Goal: Task Accomplishment & Management: Manage account settings

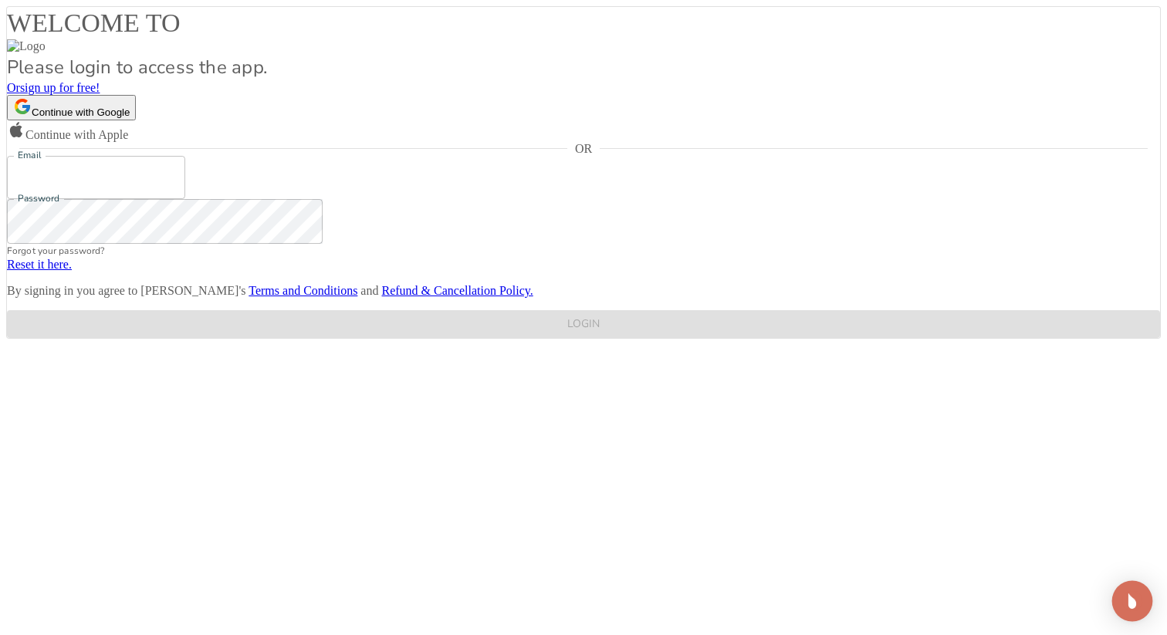
type input "[EMAIL_ADDRESS][DOMAIN_NAME]"
click at [1139, 604] on img "Open Intercom Messenger" at bounding box center [1132, 601] width 20 height 20
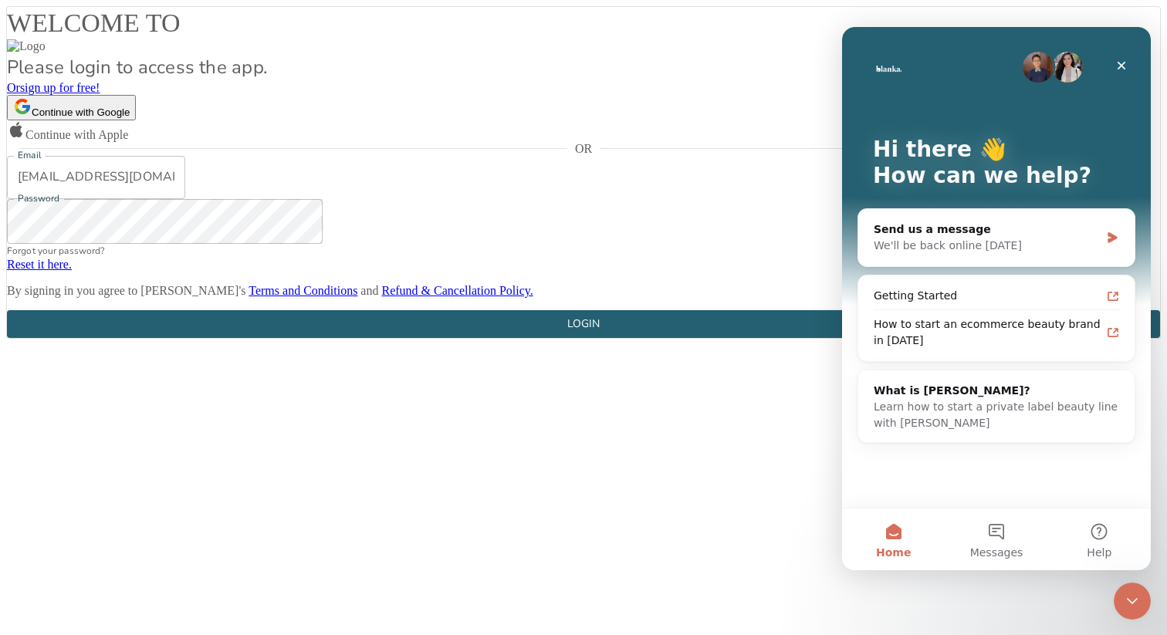
click at [1139, 605] on icon "Close Intercom Messenger" at bounding box center [1132, 601] width 19 height 19
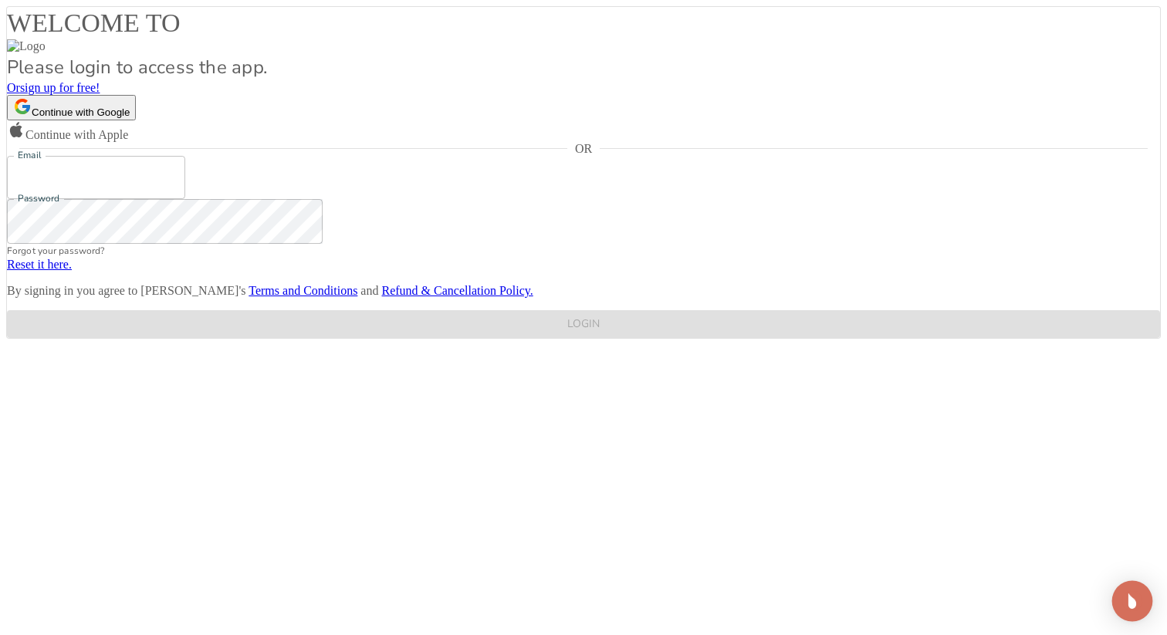
type input "[EMAIL_ADDRESS][DOMAIN_NAME]"
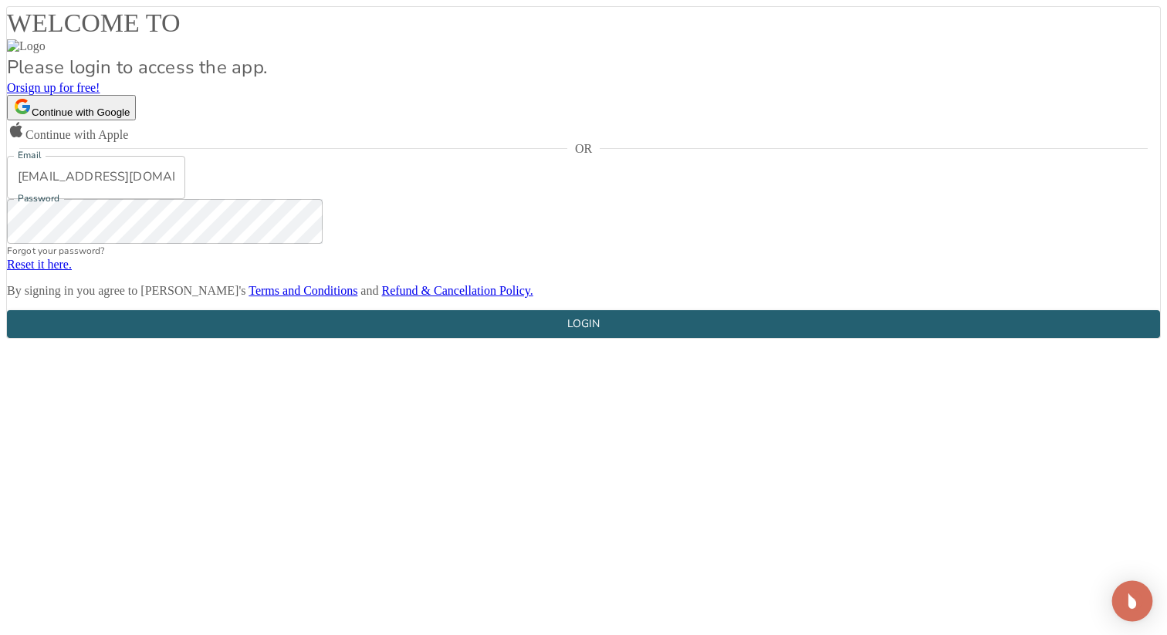
click at [1129, 603] on img "Open Intercom Messenger" at bounding box center [1132, 601] width 20 height 20
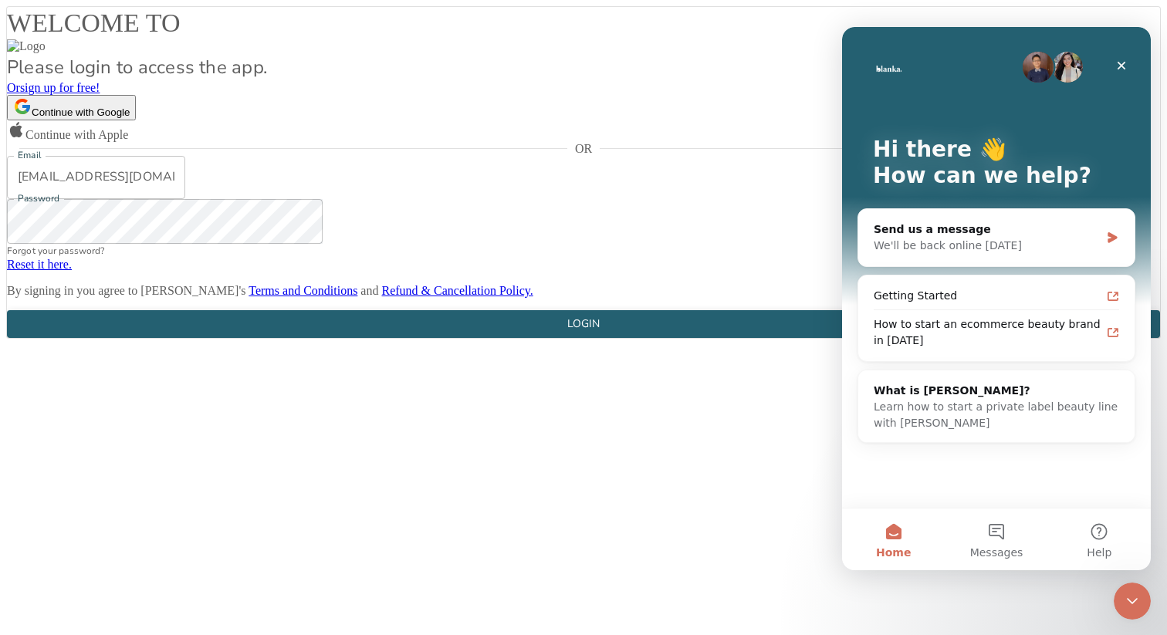
click at [689, 339] on button "LOGIN" at bounding box center [583, 324] width 1153 height 29
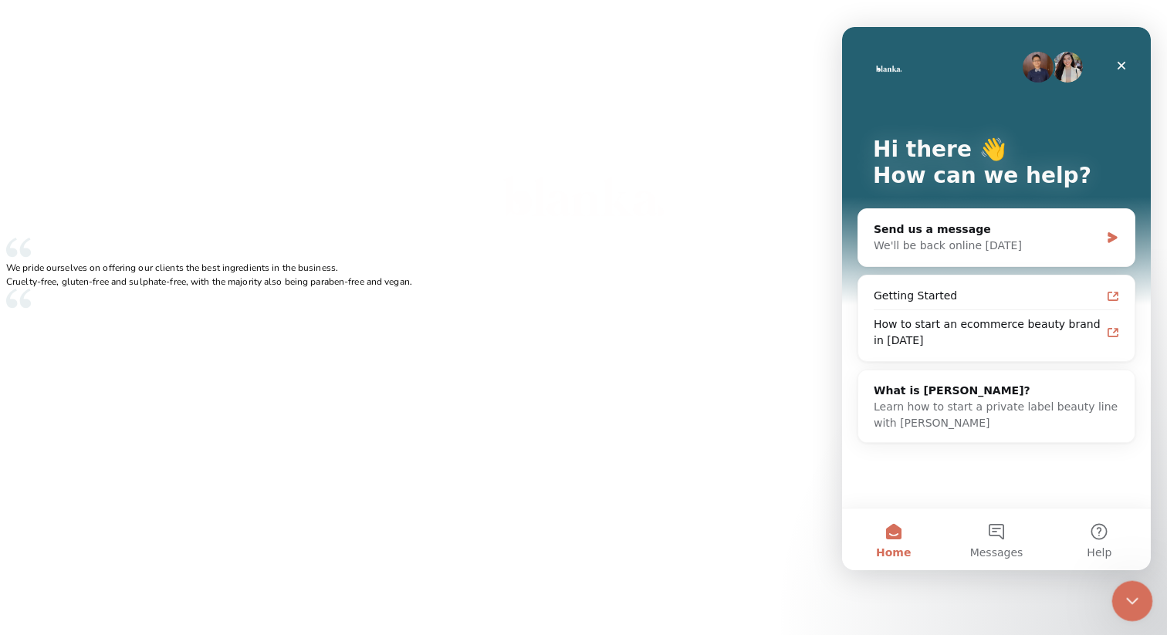
click at [1117, 611] on div "Close Intercom Messenger" at bounding box center [1130, 599] width 37 height 37
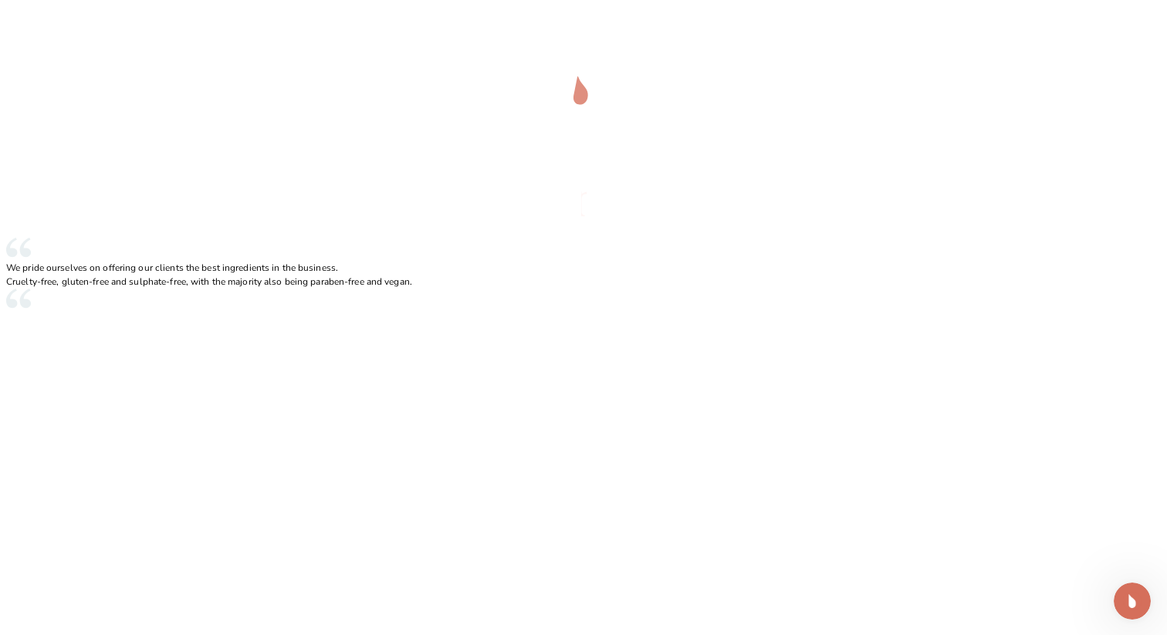
click at [365, 183] on main "We pride ourselves on offering our clients the best ingredients in the business…" at bounding box center [583, 159] width 1155 height 306
click at [1136, 312] on main "We pride ourselves on offering our clients the best ingredients in the business…" at bounding box center [583, 159] width 1155 height 306
click at [1131, 586] on div "Open Intercom Messenger" at bounding box center [1132, 601] width 41 height 41
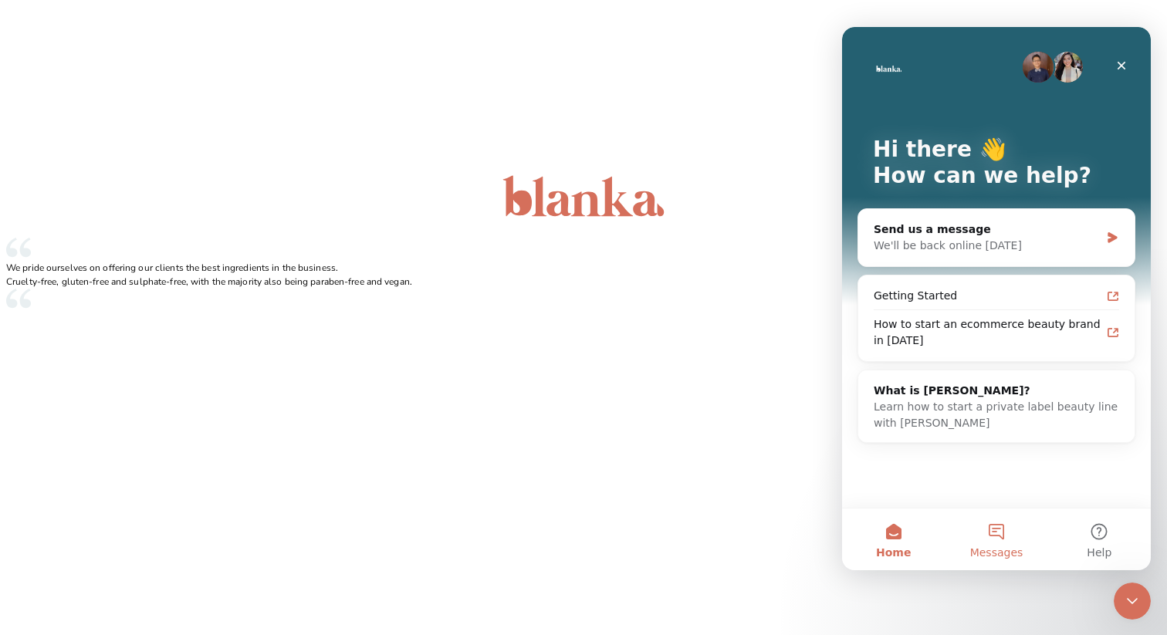
click at [1018, 568] on button "Messages" at bounding box center [996, 540] width 103 height 62
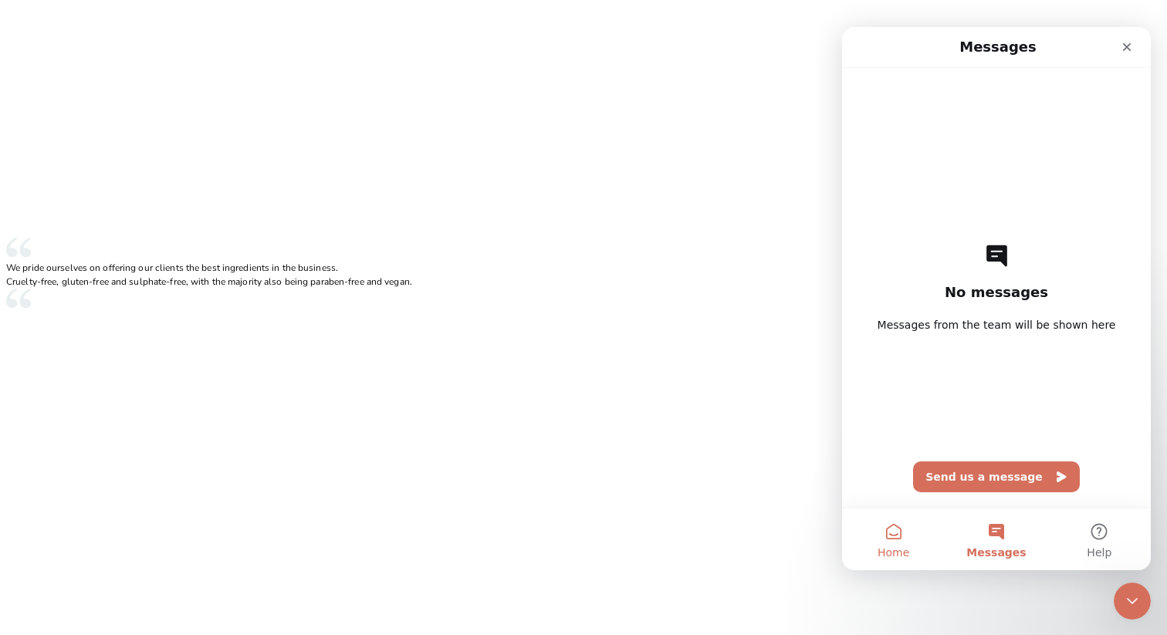
click at [906, 541] on button "Home" at bounding box center [893, 540] width 103 height 62
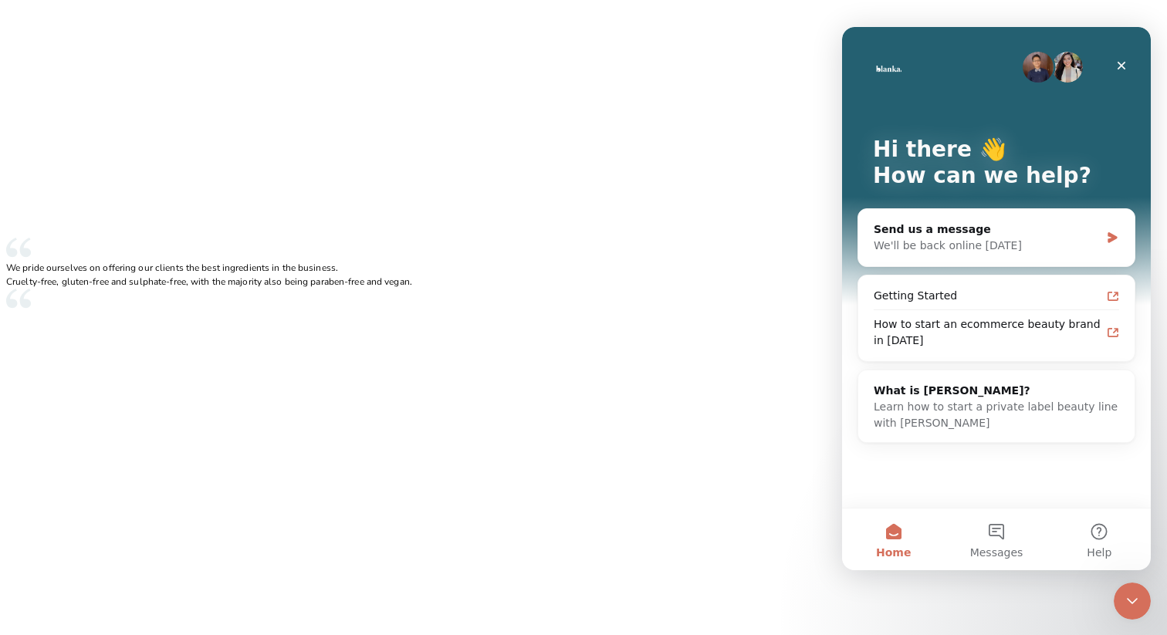
click at [719, 312] on main "We pride ourselves on offering our clients the best ingredients in the business…" at bounding box center [583, 159] width 1155 height 306
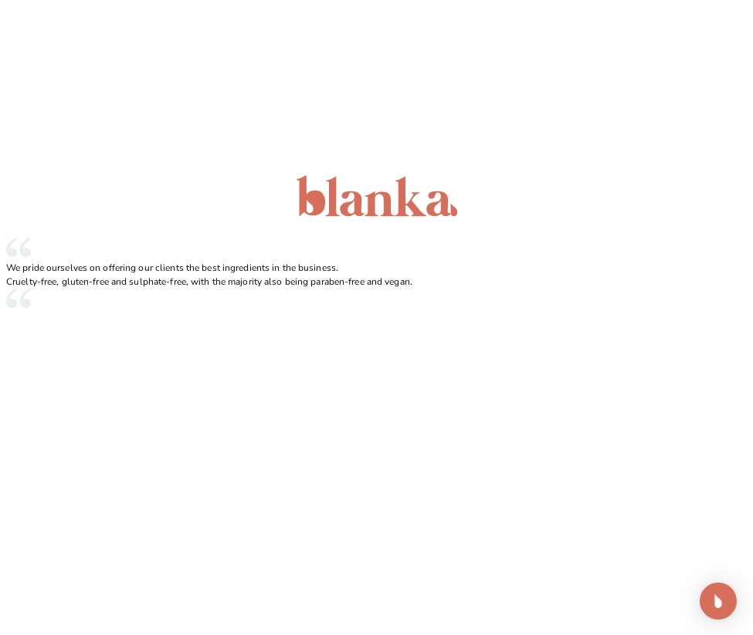
click at [508, 190] on main "We pride ourselves on offering our clients the best ingredients in the business…" at bounding box center [376, 159] width 740 height 306
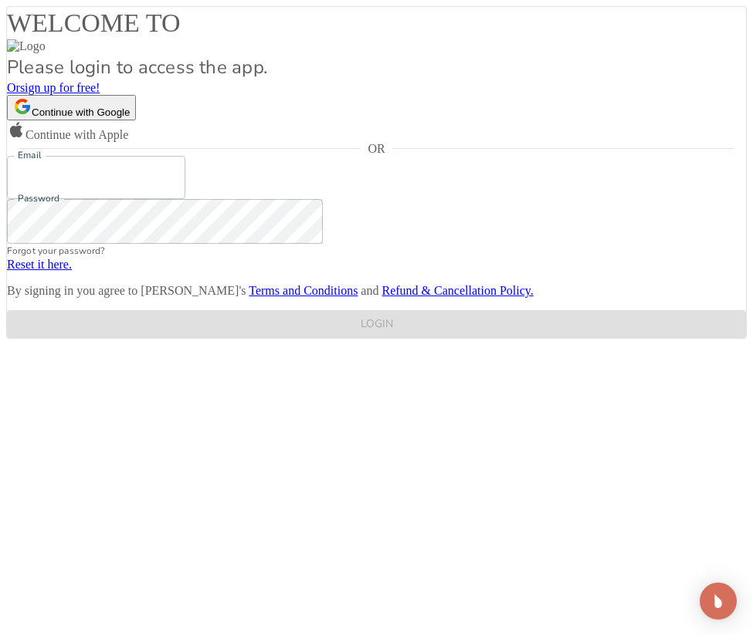
type input "[EMAIL_ADDRESS][DOMAIN_NAME]"
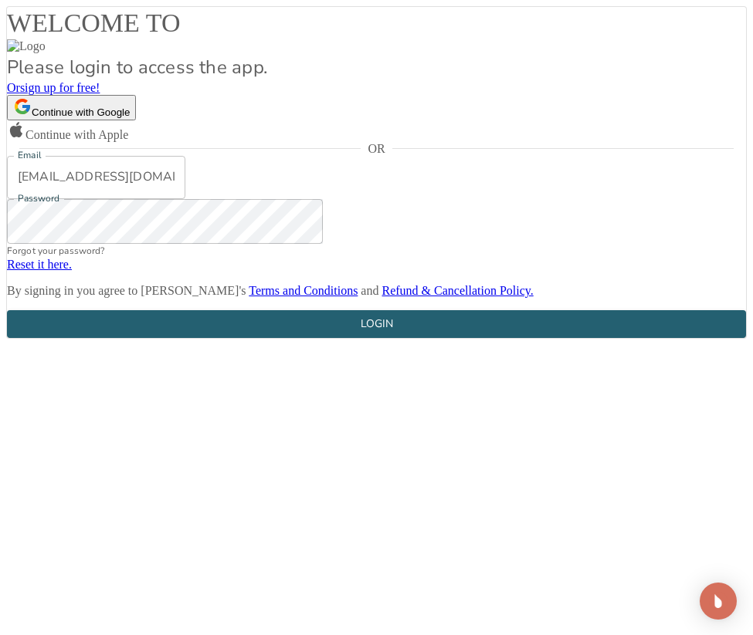
click at [662, 339] on div "Email [EMAIL_ADDRESS][DOMAIN_NAME] Email Password Password Forgot your password…" at bounding box center [376, 247] width 739 height 183
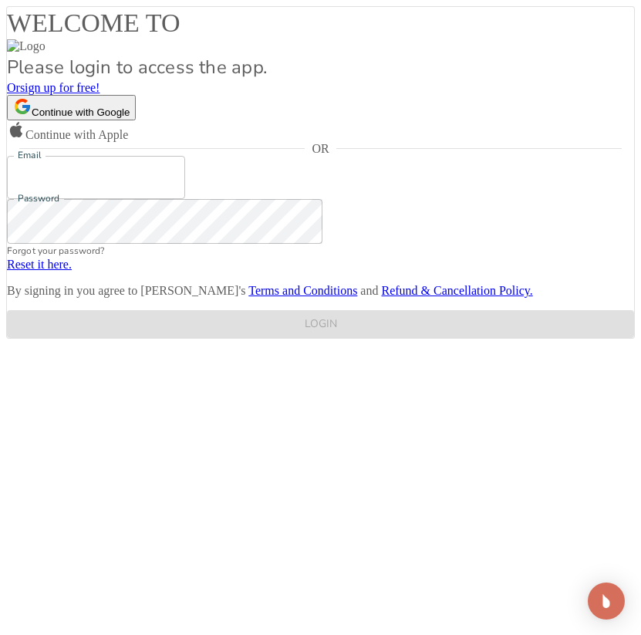
type input "[EMAIL_ADDRESS][DOMAIN_NAME]"
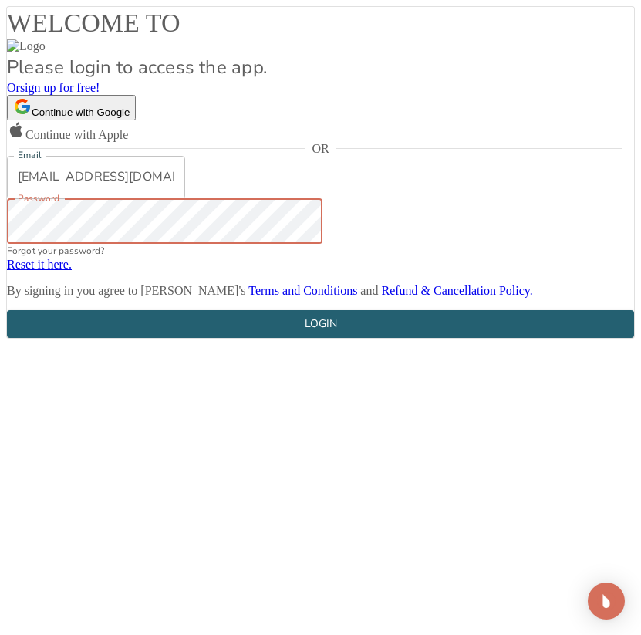
click at [567, 339] on div "Email [EMAIL_ADDRESS][DOMAIN_NAME] Email Password Password Forgot your password…" at bounding box center [321, 247] width 628 height 183
click at [594, 339] on div "WELCOME TO Please login to access the app. Or sign up for free! Continue with G…" at bounding box center [320, 172] width 629 height 333
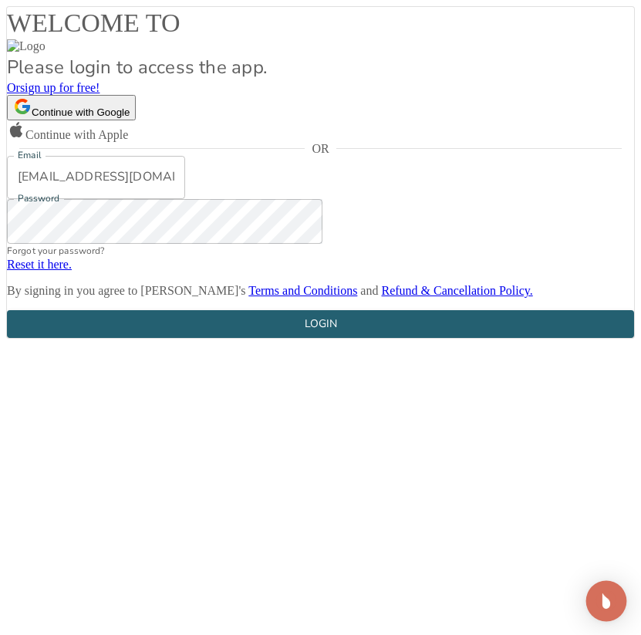
click at [597, 589] on div "Open Intercom Messenger" at bounding box center [607, 601] width 41 height 41
